Goal: Find specific page/section: Find specific page/section

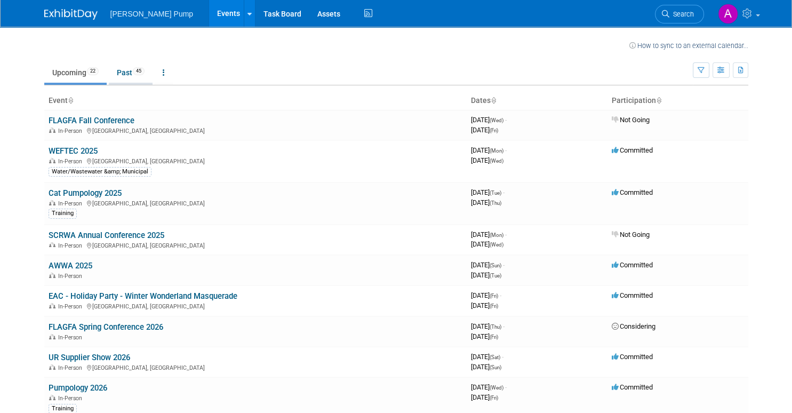
click at [127, 71] on link "Past 45" at bounding box center [131, 72] width 44 height 20
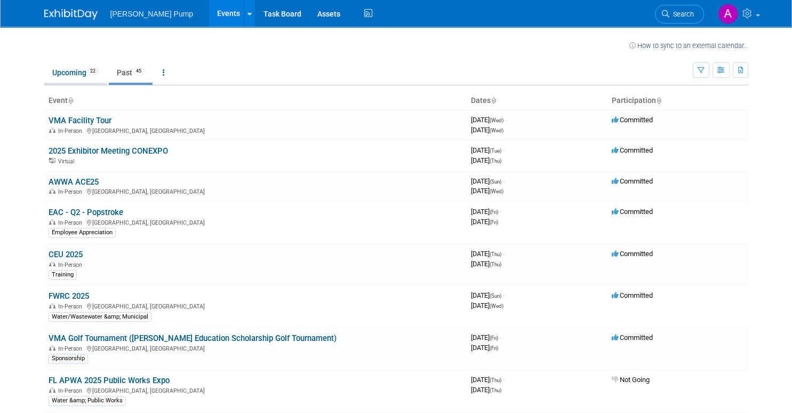
click at [71, 76] on link "Upcoming 22" at bounding box center [75, 72] width 62 height 20
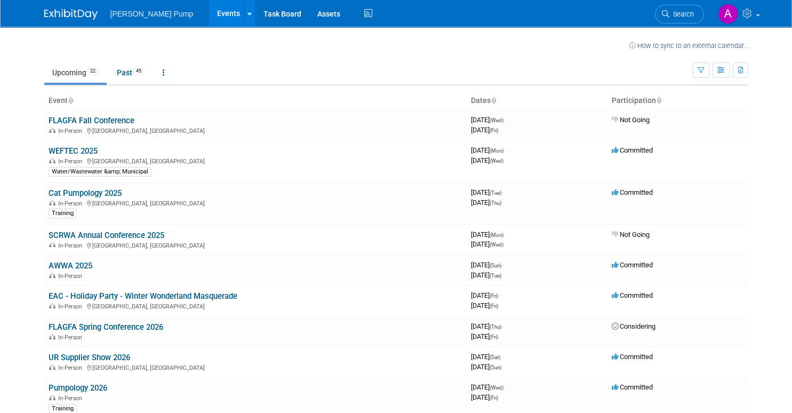
click at [144, 14] on span "[PERSON_NAME] Pump" at bounding box center [151, 14] width 83 height 9
click at [247, 13] on icon at bounding box center [249, 14] width 4 height 7
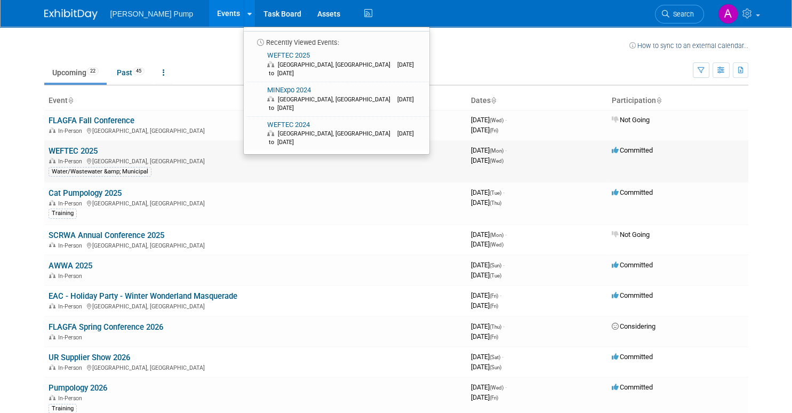
click at [87, 152] on link "WEFTEC 2025" at bounding box center [73, 151] width 49 height 10
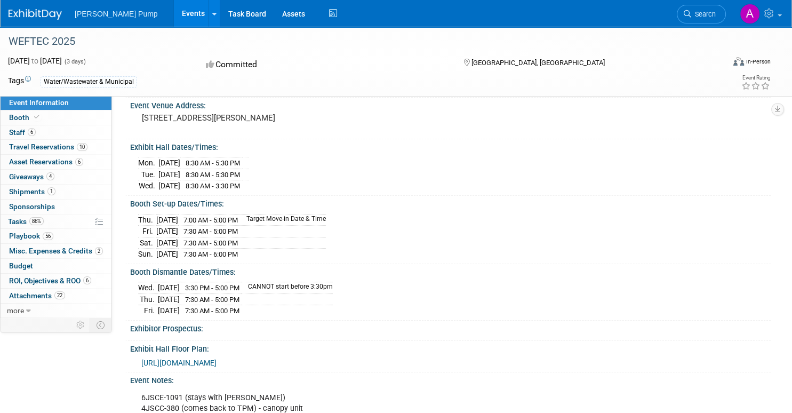
scroll to position [107, 0]
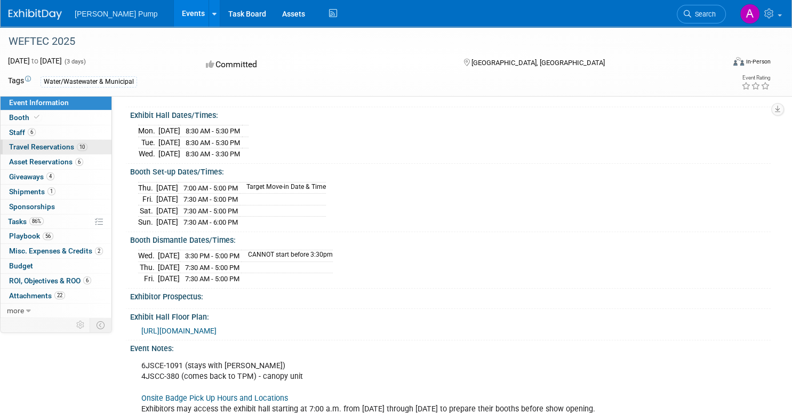
click at [63, 149] on span "Travel Reservations 10" at bounding box center [48, 146] width 78 height 9
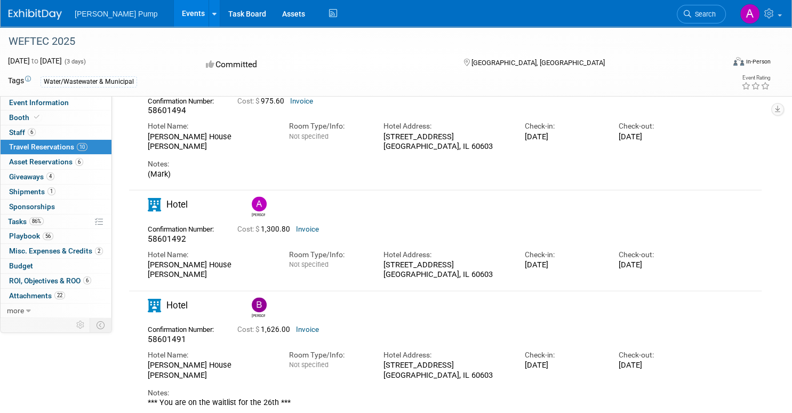
scroll to position [1493, 0]
